Goal: Task Accomplishment & Management: Use online tool/utility

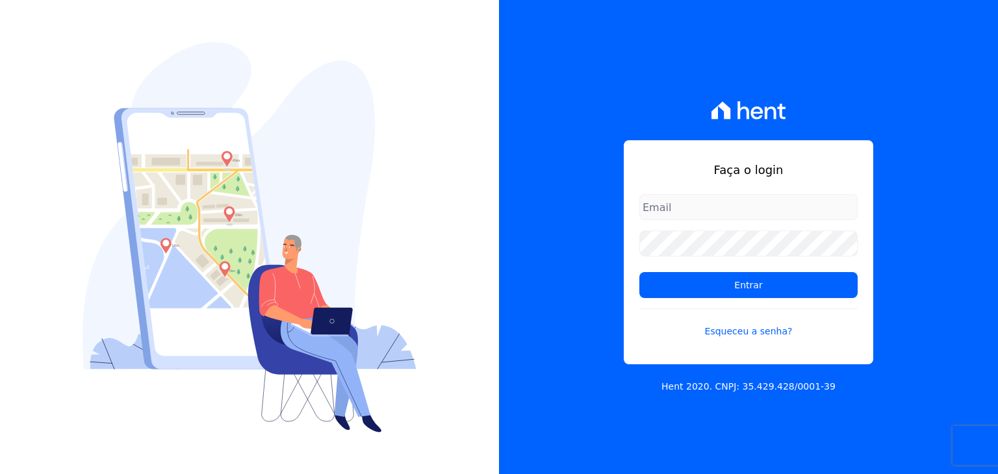
drag, startPoint x: 671, startPoint y: 208, endPoint x: 698, endPoint y: 224, distance: 31.8
click at [671, 208] on input "email" at bounding box center [748, 207] width 218 height 26
type input "kelly.silva@construtoramgtec.com.br"
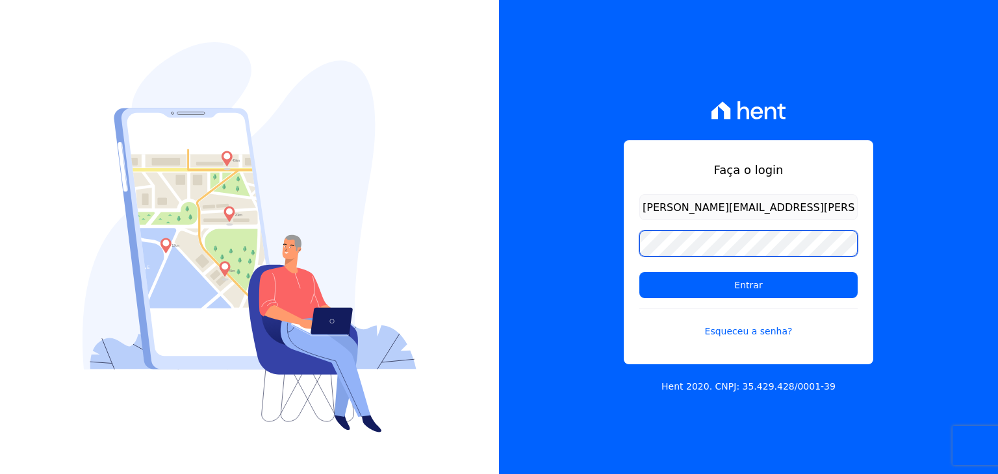
click at [639, 272] on input "Entrar" at bounding box center [748, 285] width 218 height 26
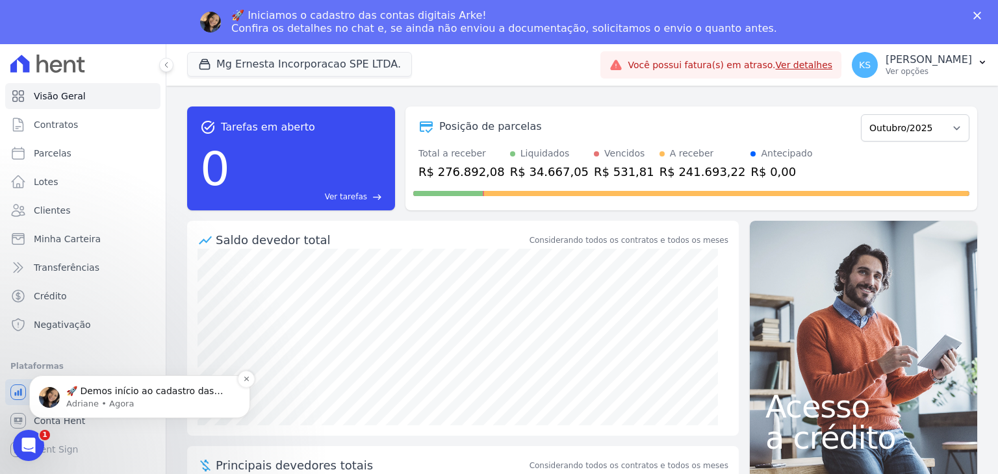
click at [107, 400] on p "Adriane • Agora" at bounding box center [150, 404] width 168 height 12
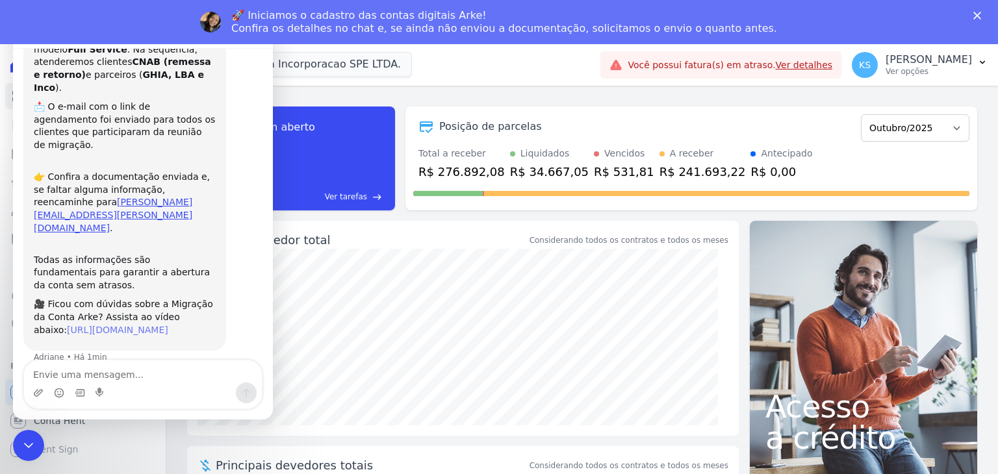
scroll to position [77, 0]
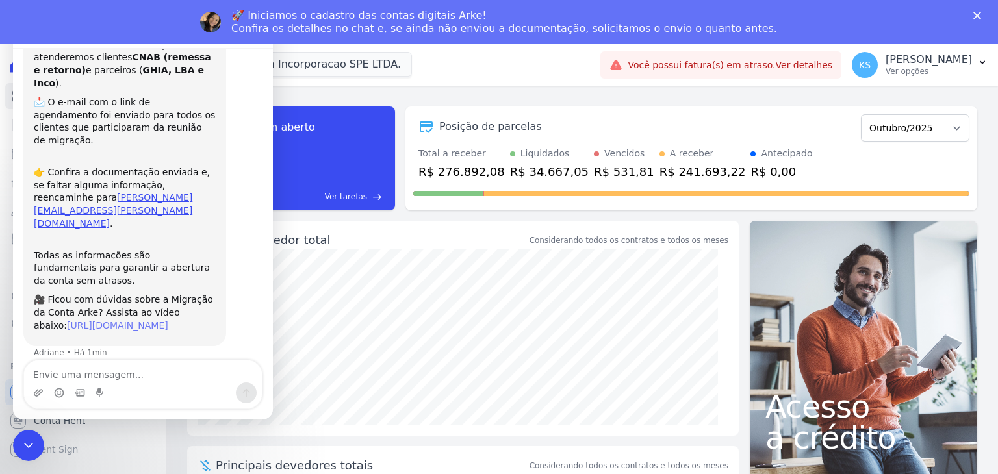
click at [132, 320] on link "[URL][DOMAIN_NAME]" at bounding box center [117, 325] width 101 height 10
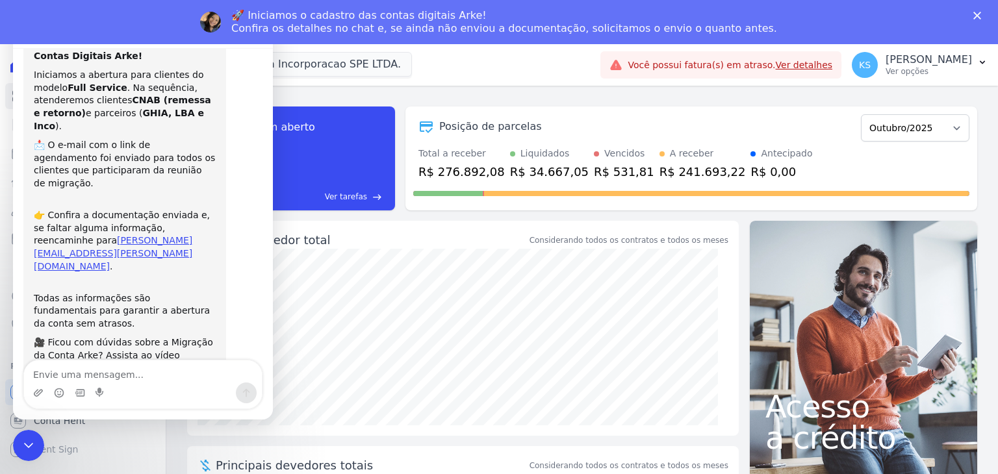
scroll to position [0, 0]
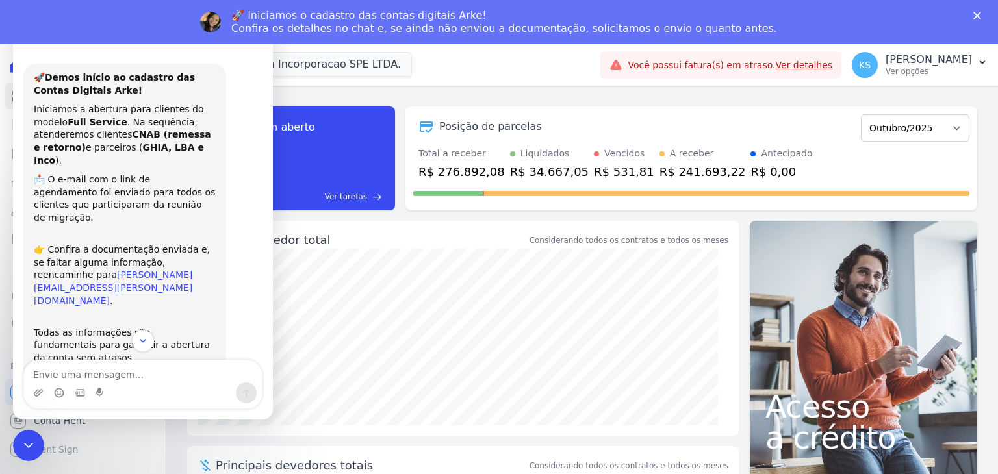
click at [489, 70] on div "Mg Ernesta Incorporacao SPE LTDA. Você possui apenas um empreendimento Aplicar" at bounding box center [391, 65] width 408 height 43
click at [27, 439] on icon "Encerramento do Messenger da Intercom" at bounding box center [27, 444] width 16 height 16
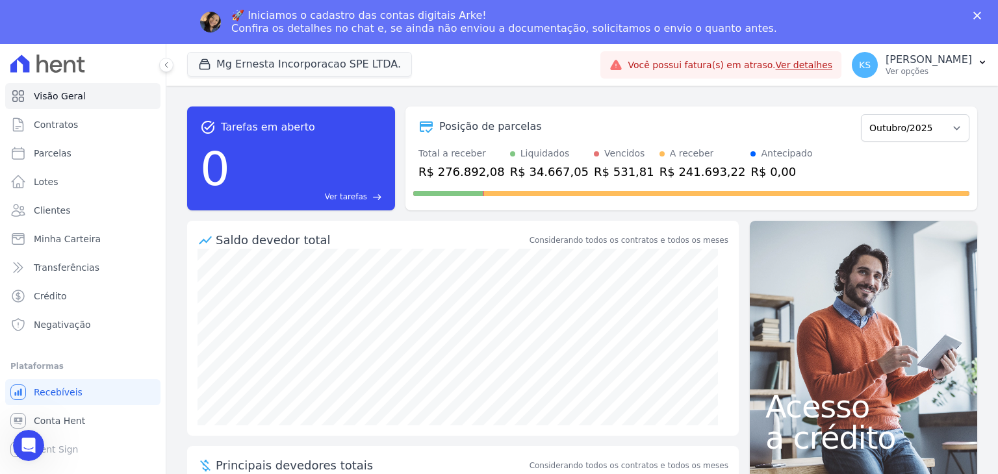
scroll to position [77, 0]
click at [932, 63] on p "[PERSON_NAME]" at bounding box center [929, 59] width 86 height 13
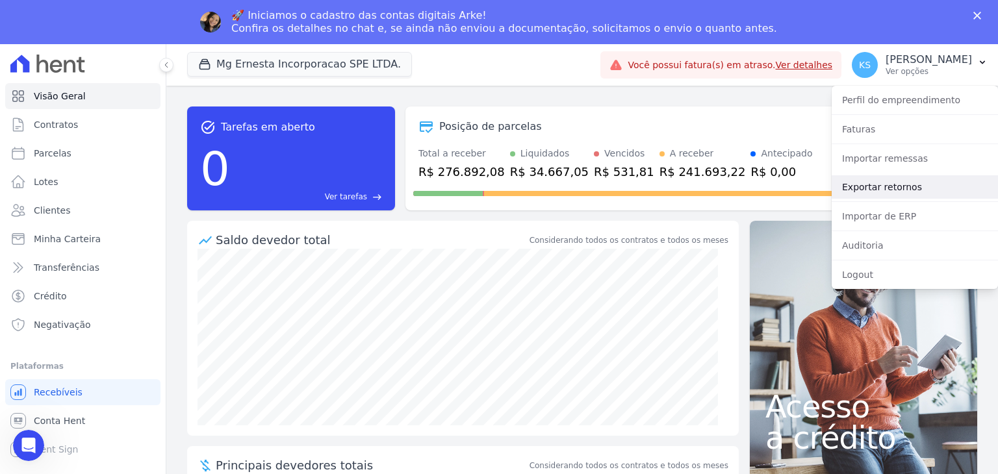
click at [901, 190] on link "Exportar retornos" at bounding box center [915, 186] width 166 height 23
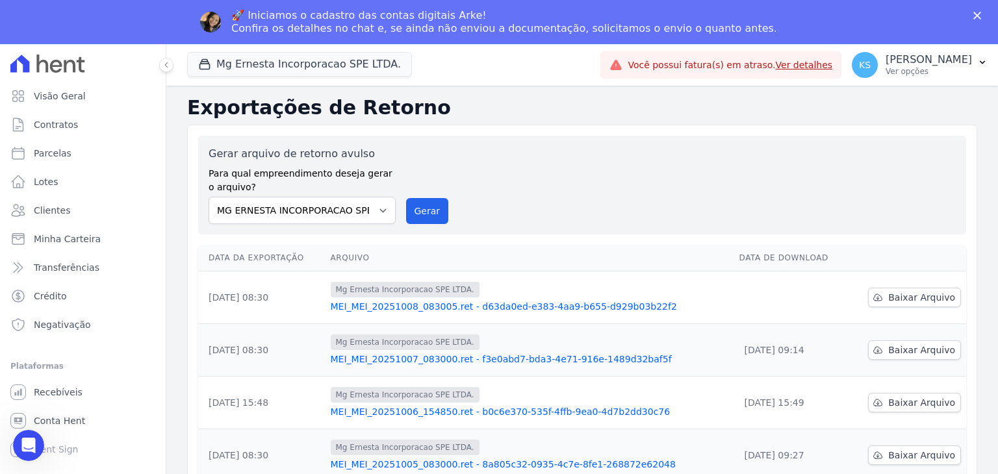
click at [902, 299] on span "Baixar Arquivo" at bounding box center [921, 297] width 67 height 13
